Goal: Transaction & Acquisition: Purchase product/service

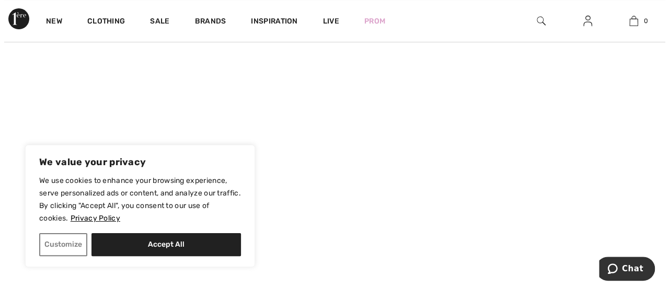
scroll to position [84, 0]
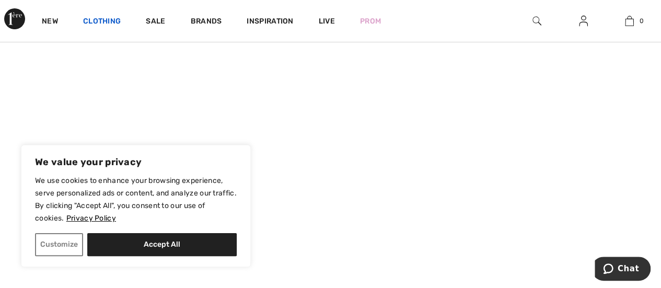
click at [99, 22] on link "Clothing" at bounding box center [102, 22] width 38 height 11
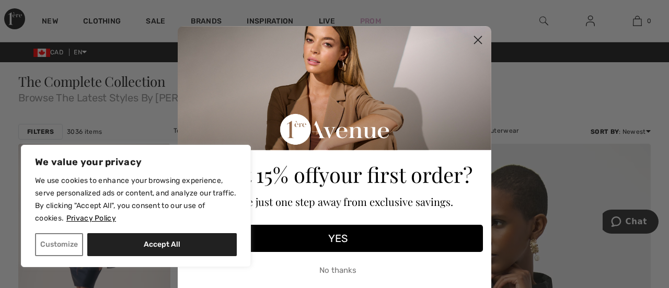
click at [472, 46] on circle "Close dialog" at bounding box center [477, 39] width 17 height 17
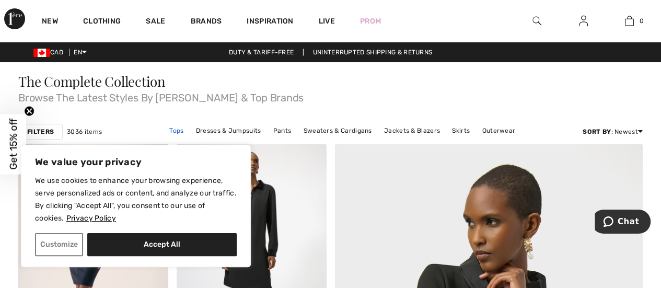
click at [180, 134] on link "Tops" at bounding box center [176, 131] width 25 height 14
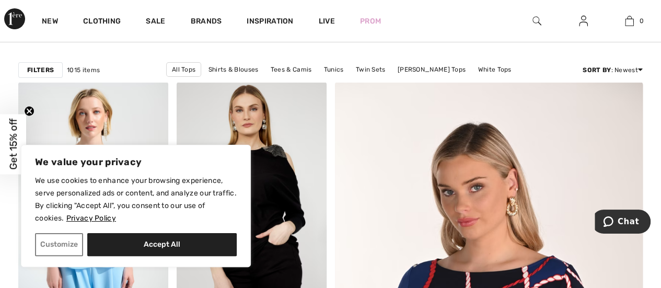
scroll to position [77, 0]
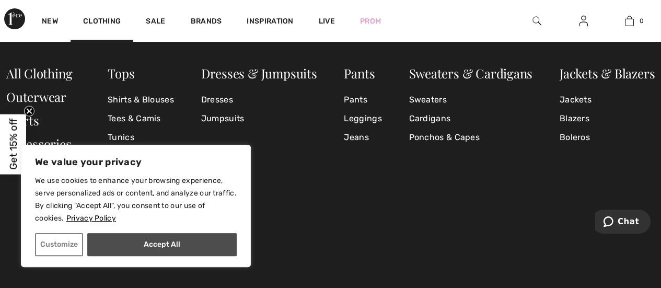
click at [154, 238] on button "Accept All" at bounding box center [161, 244] width 149 height 23
checkbox input "true"
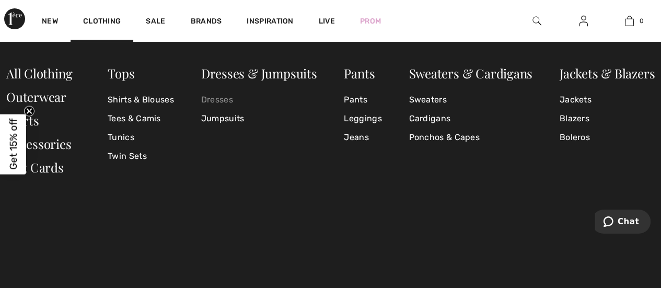
click at [220, 96] on link "Dresses" at bounding box center [259, 99] width 116 height 19
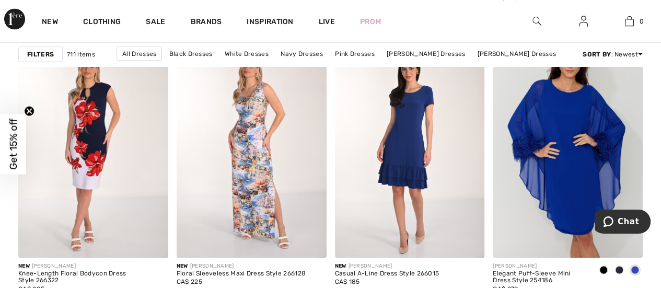
scroll to position [972, 0]
